Goal: Information Seeking & Learning: Learn about a topic

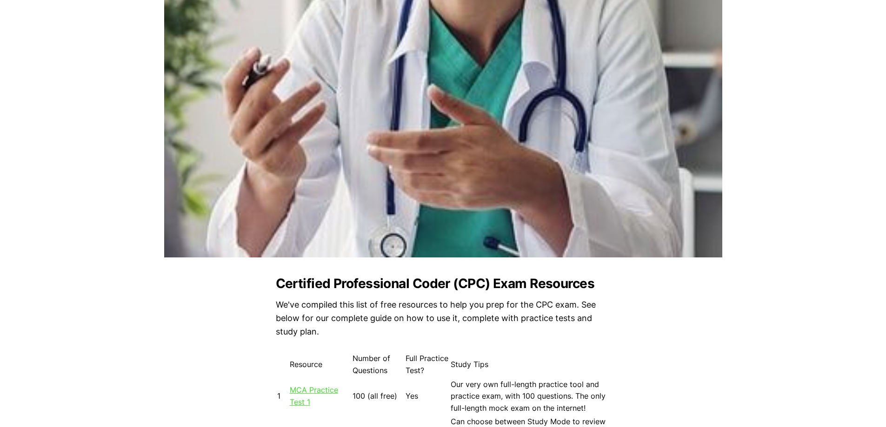
scroll to position [790, 0]
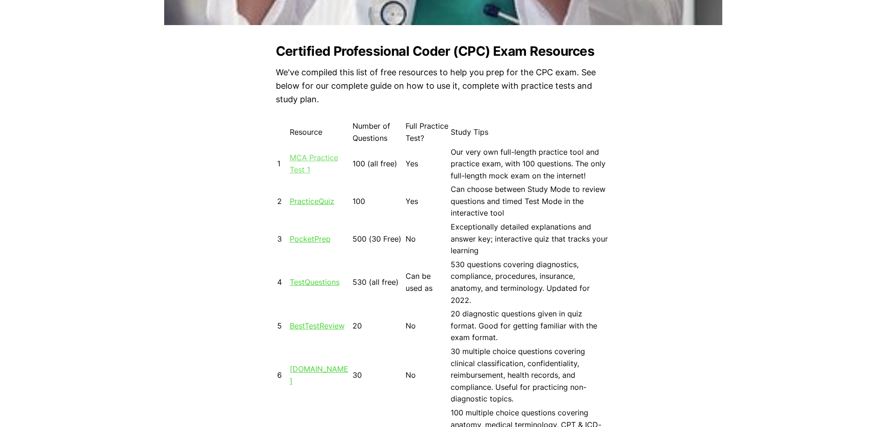
click at [323, 155] on link "MCA Practice Test 1" at bounding box center [314, 163] width 48 height 21
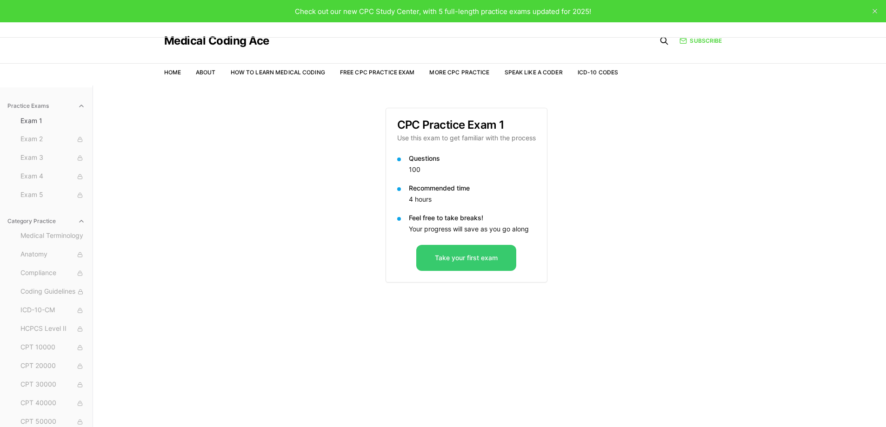
click at [461, 260] on button "Take your first exam" at bounding box center [466, 258] width 100 height 26
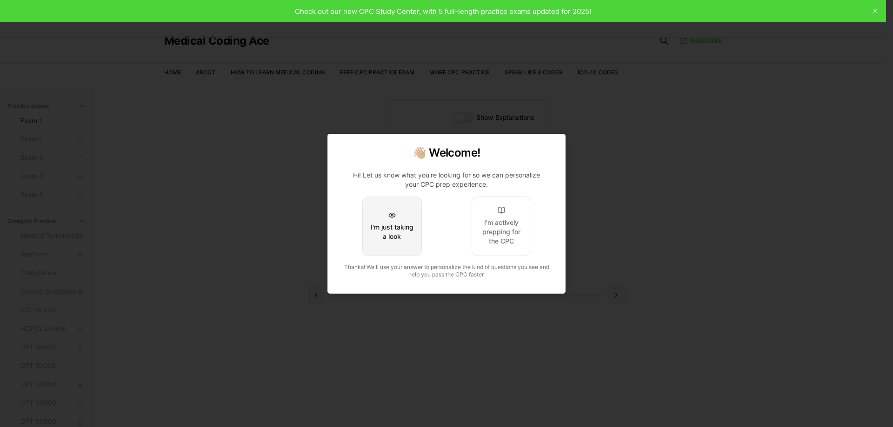
click at [404, 244] on button "I'm just taking a look" at bounding box center [392, 227] width 60 height 60
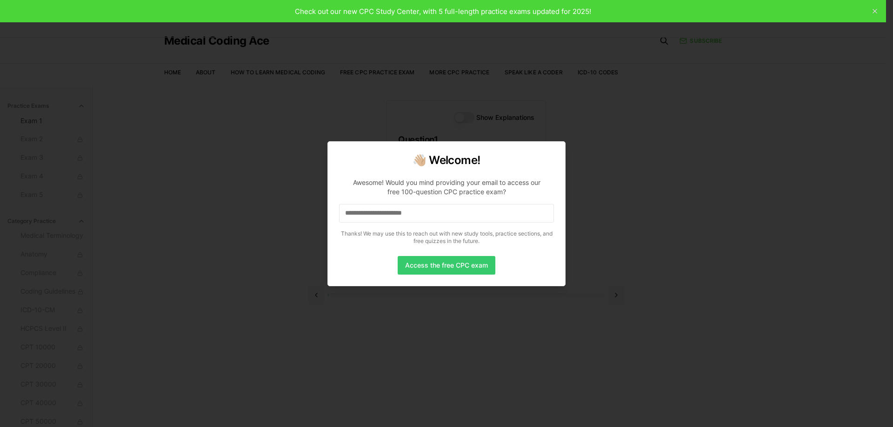
click at [437, 265] on button "Access the free CPC exam" at bounding box center [446, 265] width 98 height 19
click at [379, 216] on input at bounding box center [446, 213] width 215 height 19
click at [381, 214] on input "*" at bounding box center [446, 213] width 215 height 19
click at [467, 268] on button "Access the free CPC exam" at bounding box center [446, 265] width 98 height 19
click at [456, 215] on input "**" at bounding box center [446, 213] width 215 height 19
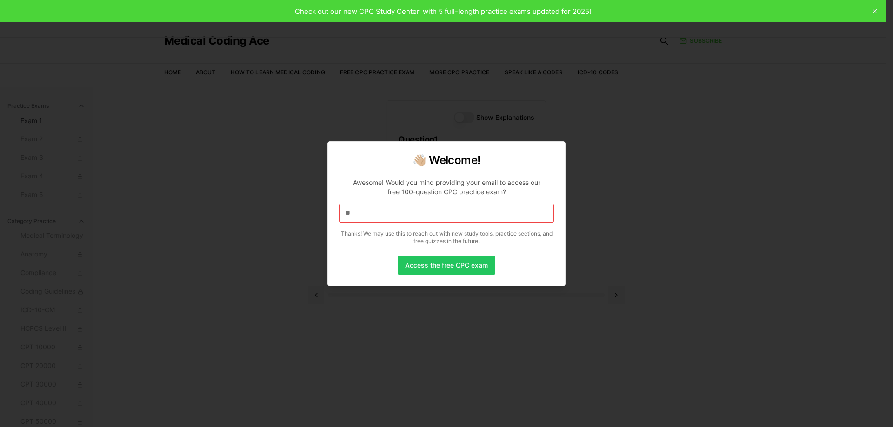
click at [456, 215] on input "**" at bounding box center [446, 213] width 215 height 19
click at [388, 218] on input "**" at bounding box center [446, 213] width 215 height 19
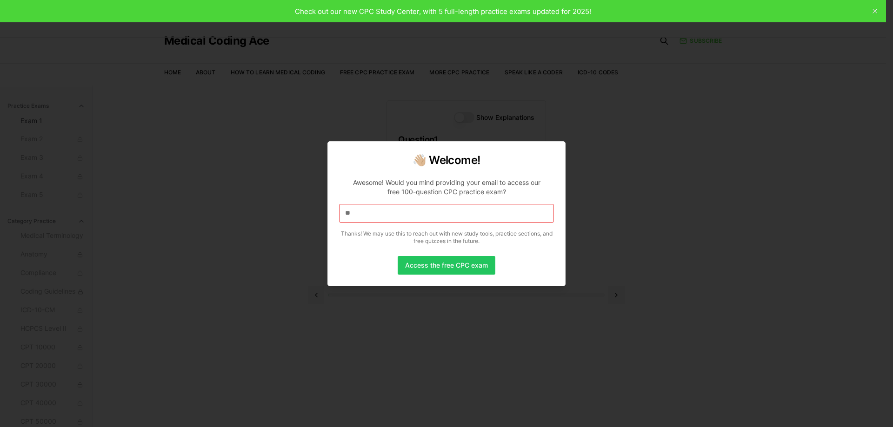
click at [388, 218] on input "**" at bounding box center [446, 213] width 215 height 19
click at [874, 11] on div at bounding box center [446, 213] width 893 height 427
click at [727, 139] on div at bounding box center [446, 213] width 893 height 427
click at [458, 267] on button "Access the free CPC exam" at bounding box center [446, 265] width 98 height 19
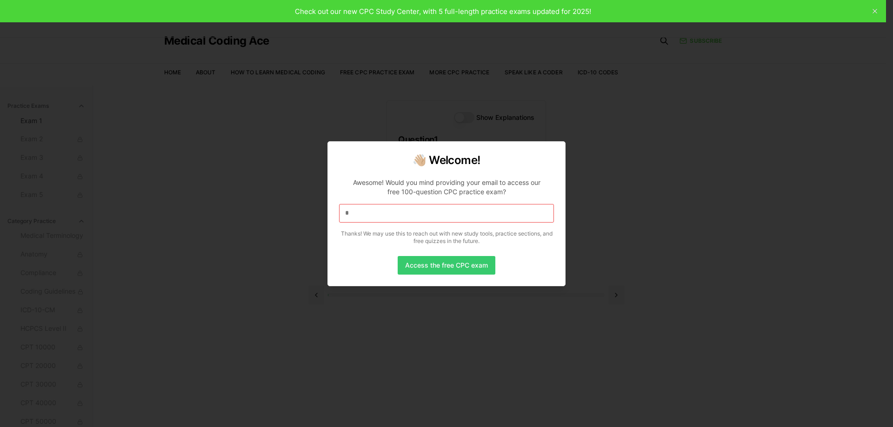
click at [458, 267] on button "Access the free CPC exam" at bounding box center [446, 265] width 98 height 19
click at [364, 221] on input "*" at bounding box center [446, 213] width 215 height 19
click at [362, 217] on input "*" at bounding box center [446, 213] width 215 height 19
drag, startPoint x: 362, startPoint y: 217, endPoint x: 358, endPoint y: 222, distance: 7.0
click at [358, 222] on input "*" at bounding box center [446, 213] width 215 height 19
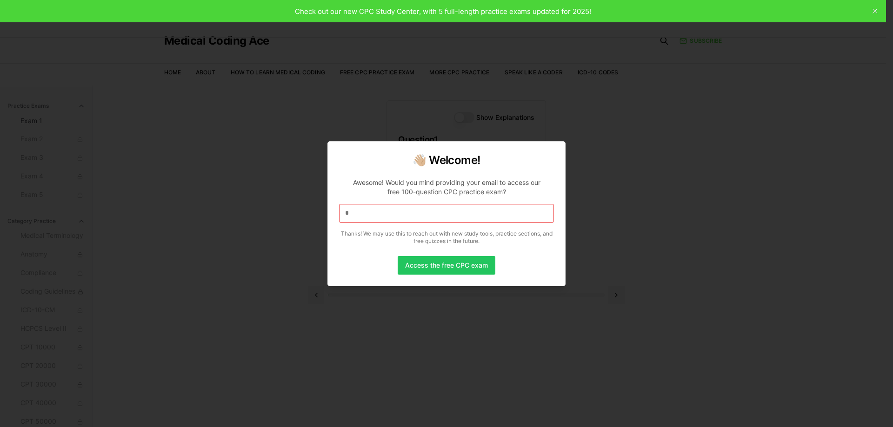
click at [874, 10] on div at bounding box center [446, 213] width 893 height 427
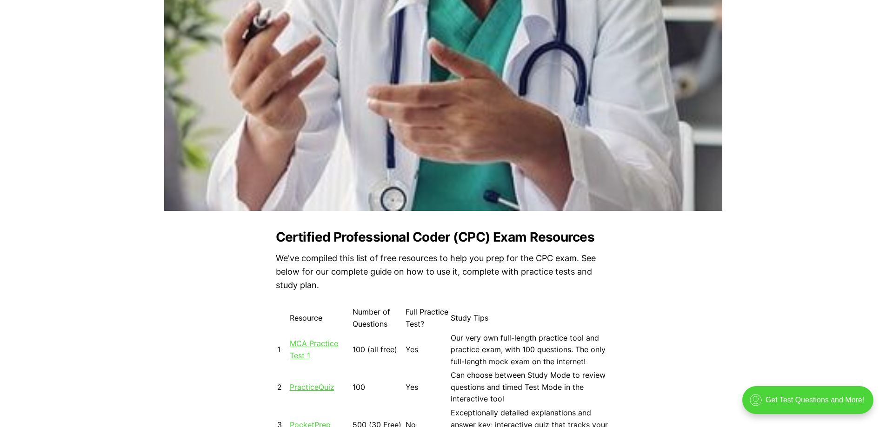
scroll to position [883, 0]
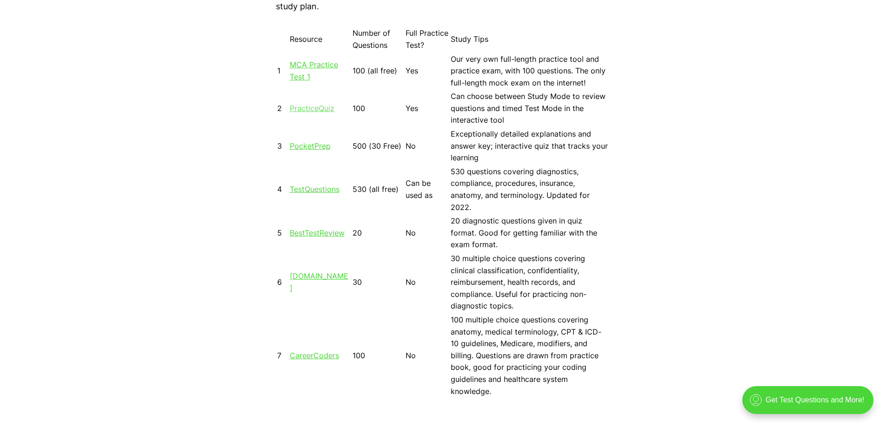
click at [312, 110] on link "PracticeQuiz" at bounding box center [312, 108] width 45 height 9
click at [323, 191] on link "TestQuestions" at bounding box center [315, 189] width 50 height 9
